Goal: Transaction & Acquisition: Purchase product/service

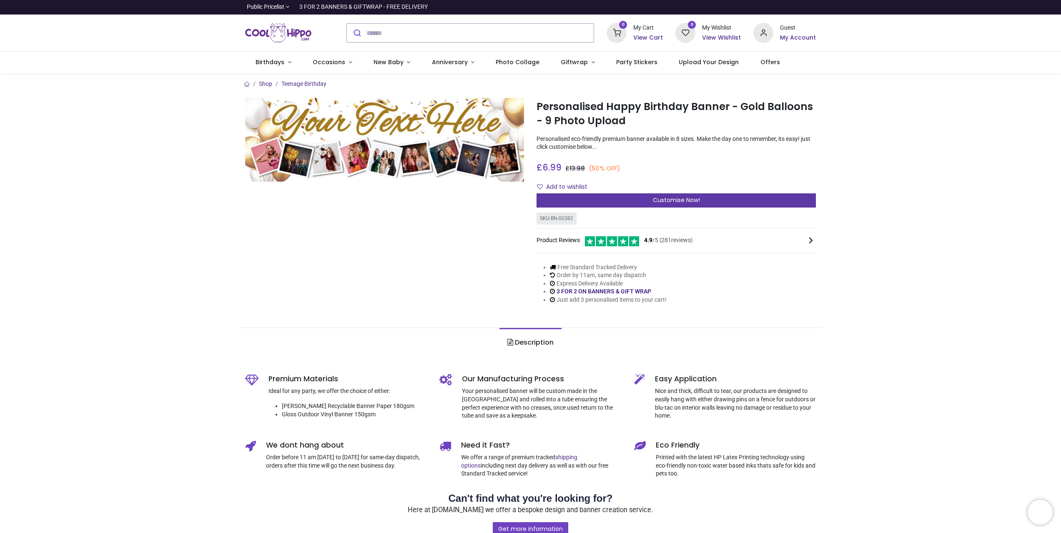
click at [594, 204] on div "Customise Now!" at bounding box center [675, 200] width 279 height 14
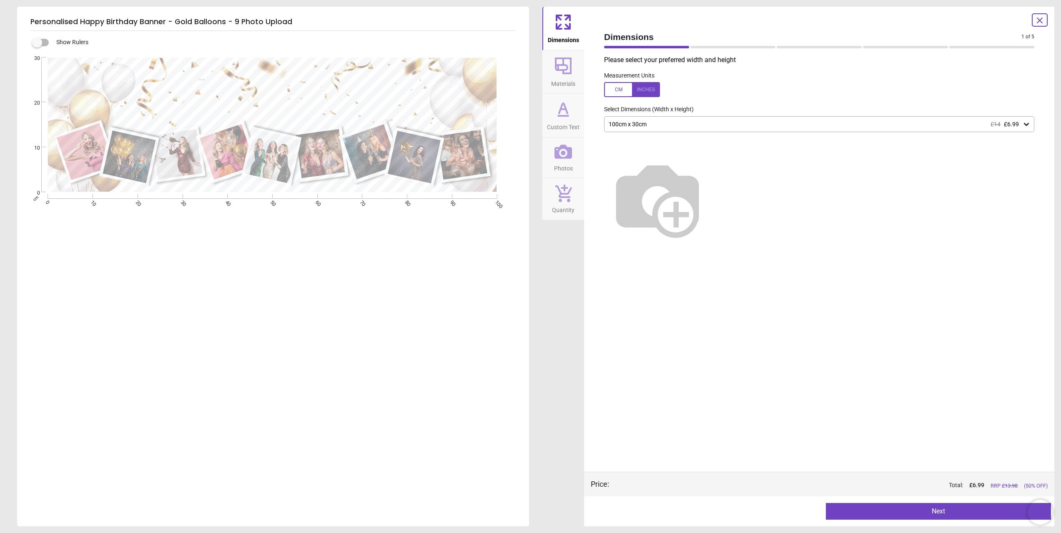
click at [548, 71] on button "Materials" at bounding box center [563, 71] width 42 height 43
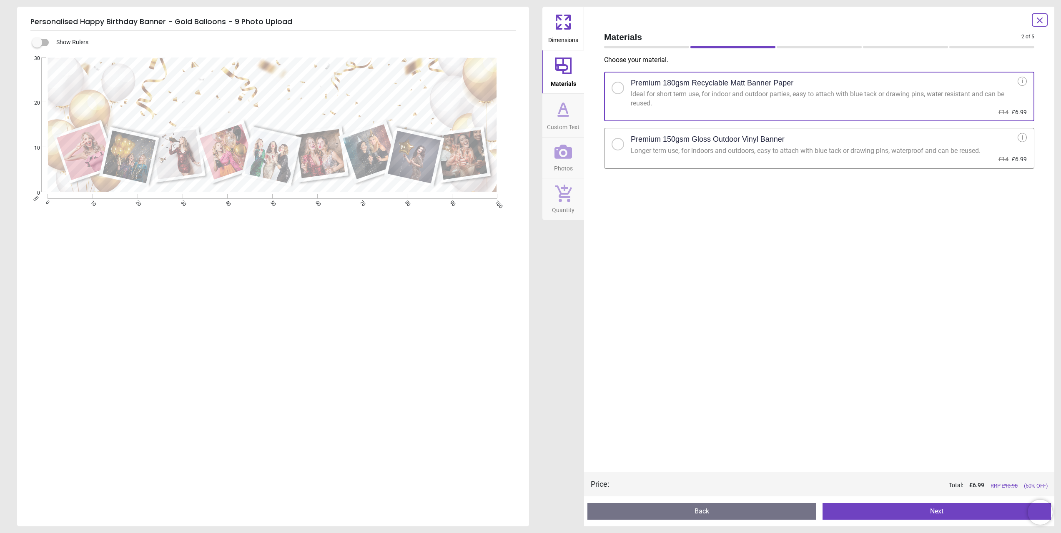
click at [558, 112] on icon at bounding box center [563, 109] width 20 height 20
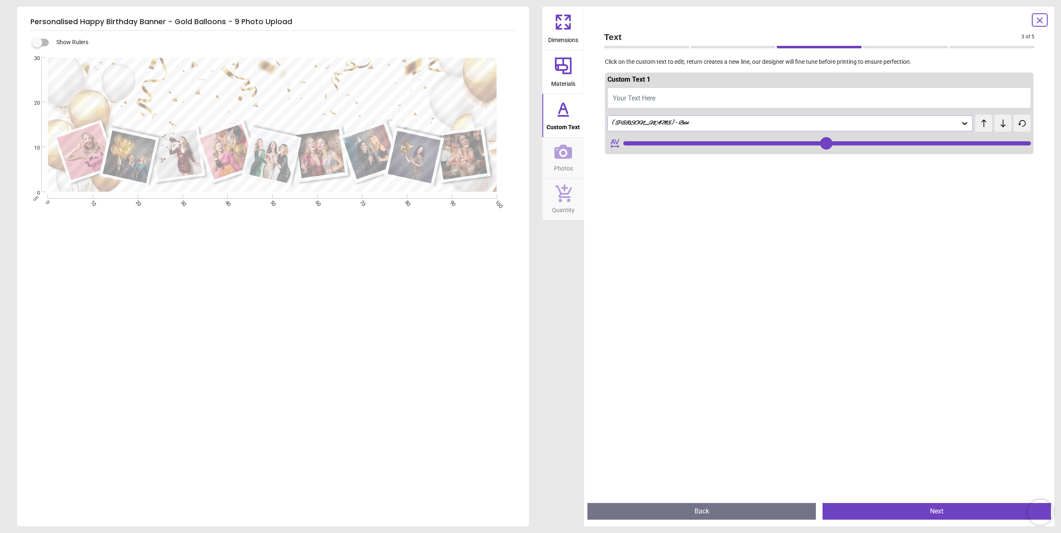
click at [687, 142] on input "range" at bounding box center [827, 143] width 408 height 4
drag, startPoint x: 691, startPoint y: 145, endPoint x: 1041, endPoint y: 168, distance: 351.2
type input "***"
click at [1031, 145] on input "range" at bounding box center [827, 143] width 408 height 4
click at [553, 158] on button "Photos" at bounding box center [563, 158] width 42 height 41
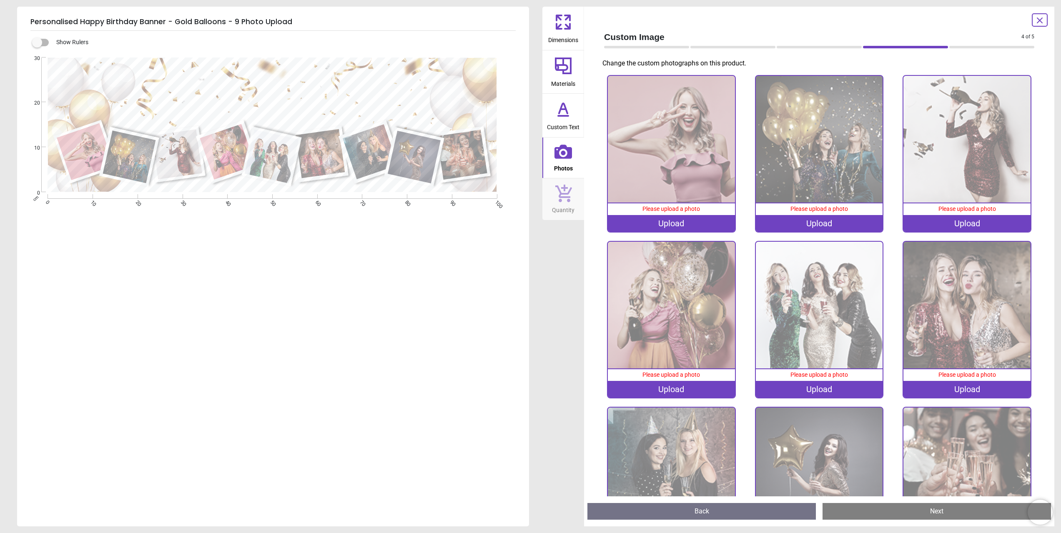
click at [558, 201] on icon at bounding box center [563, 193] width 18 height 18
click at [560, 37] on span "Dimensions" at bounding box center [563, 38] width 30 height 13
